Goal: Find contact information: Find contact information

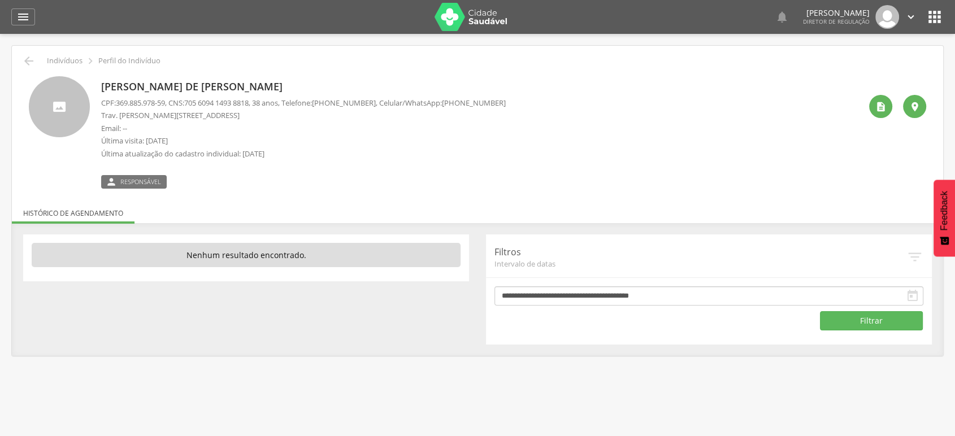
drag, startPoint x: 453, startPoint y: 102, endPoint x: 508, endPoint y: 103, distance: 54.8
click at [508, 103] on div "[PERSON_NAME] de [PERSON_NAME] CPF: 369.885.978-59 , CNS: [PHONE_NUMBER] , 38 a…" at bounding box center [481, 132] width 760 height 112
copy span "[PHONE_NUMBER]"
drag, startPoint x: 453, startPoint y: 102, endPoint x: 528, endPoint y: 97, distance: 75.9
click at [528, 97] on div "[PERSON_NAME] de [PERSON_NAME] CPF: 369.885.978-59 , CNS: [PHONE_NUMBER] , 38 a…" at bounding box center [481, 132] width 760 height 112
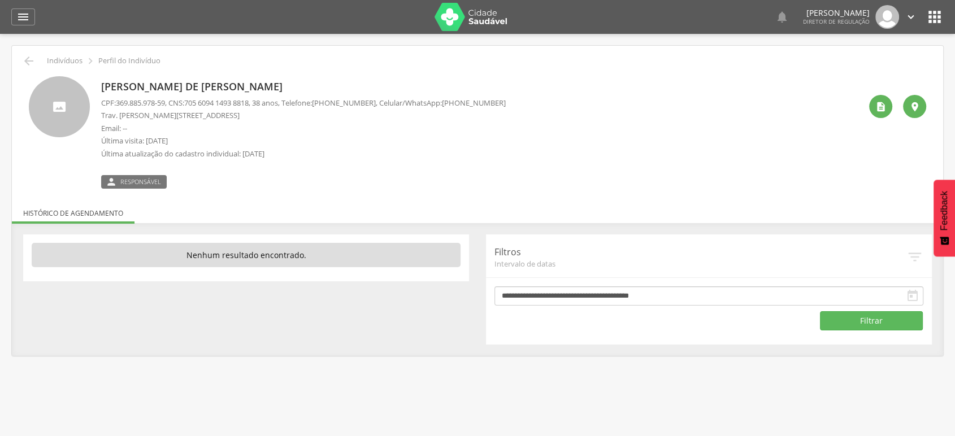
copy span "[PHONE_NUMBER]"
drag, startPoint x: 400, startPoint y: 102, endPoint x: 456, endPoint y: 105, distance: 55.5
click at [456, 105] on div "Divanir Maria de Jesus CPF: , CNS: 700 0053 5903 0008 , 84 anos, Telefone: (74)…" at bounding box center [481, 132] width 760 height 112
copy span "(74) 99811-1129"
click at [935, 16] on icon "" at bounding box center [935, 17] width 18 height 18
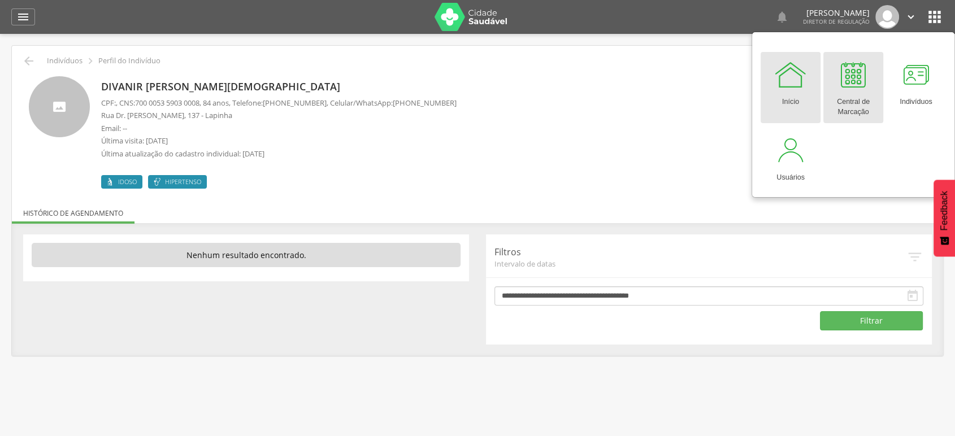
click at [864, 85] on div at bounding box center [854, 75] width 34 height 34
